Goal: Check status

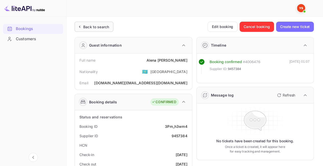
click at [96, 26] on div "Back to search" at bounding box center [96, 26] width 26 height 5
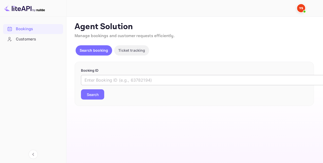
click at [128, 77] on input "text" at bounding box center [208, 80] width 255 height 10
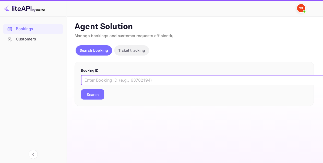
paste input "8897561"
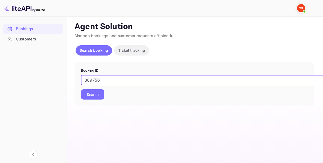
type input "8897561"
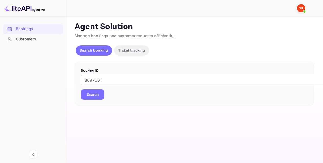
click at [92, 91] on button "Search" at bounding box center [92, 94] width 23 height 10
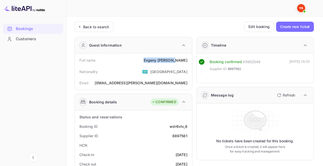
drag, startPoint x: 189, startPoint y: 61, endPoint x: 157, endPoint y: 60, distance: 31.9
click at [157, 60] on div "Full name [PERSON_NAME] Nationality 🇰🇿 [DEMOGRAPHIC_DATA] Email [EMAIL_ADDRESS]…" at bounding box center [133, 72] width 117 height 36
copy div "[PERSON_NAME]"
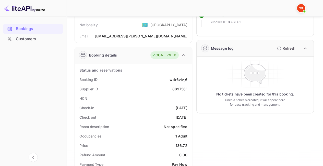
scroll to position [77, 0]
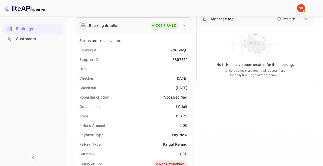
click at [0, 89] on div "Bookings Customers" at bounding box center [33, 91] width 66 height 138
drag, startPoint x: 171, startPoint y: 116, endPoint x: 190, endPoint y: 116, distance: 18.9
copy div "136.72"
